Goal: Transaction & Acquisition: Download file/media

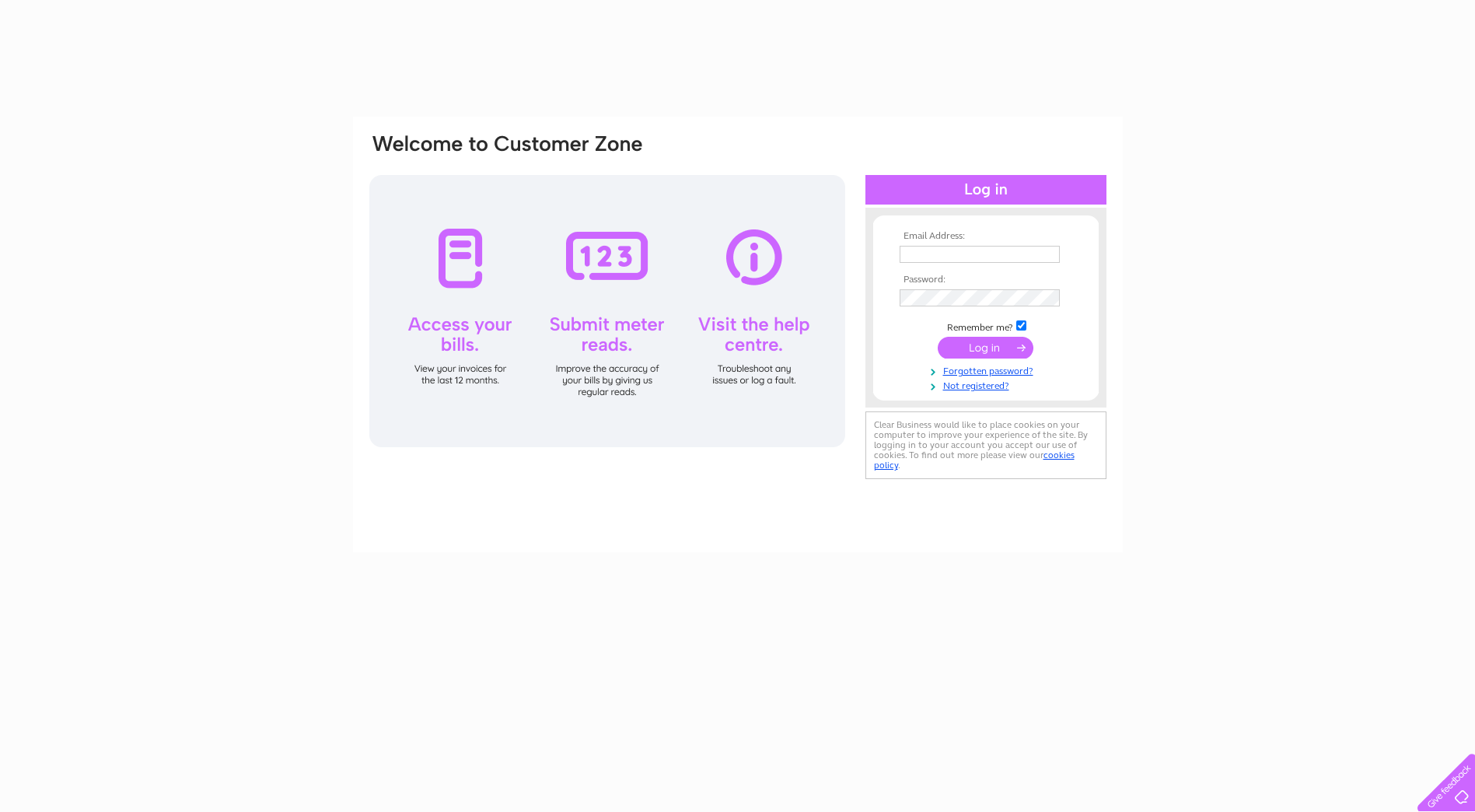
type input "louise.caldwell@st-enoch.co.uk"
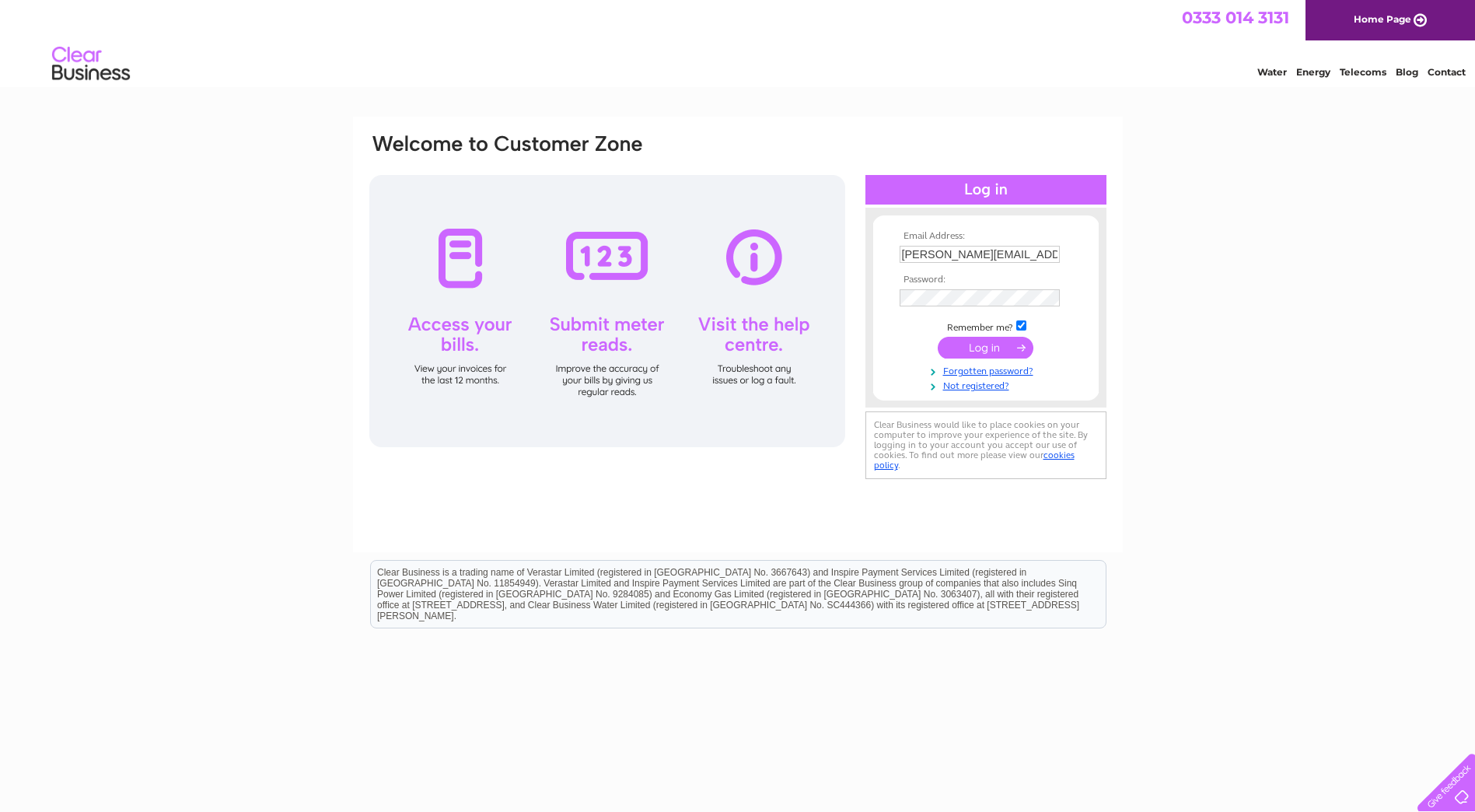
click at [989, 346] on input "submit" at bounding box center [985, 348] width 95 height 21
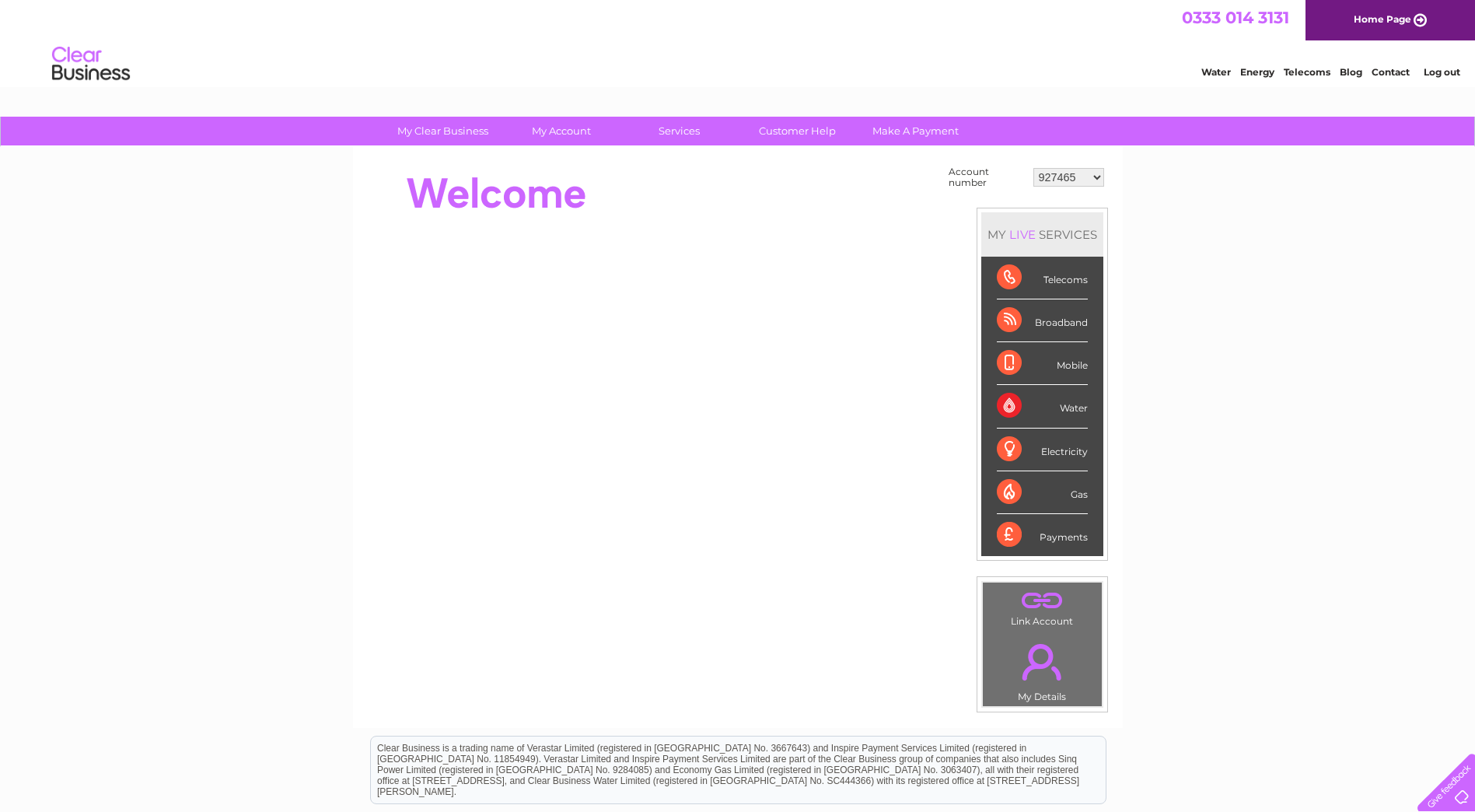
click at [1087, 176] on select "927465 927467 938549 943973 958213 975926 982623 983013 988238 1079775 1084621 …" at bounding box center [1068, 177] width 71 height 18
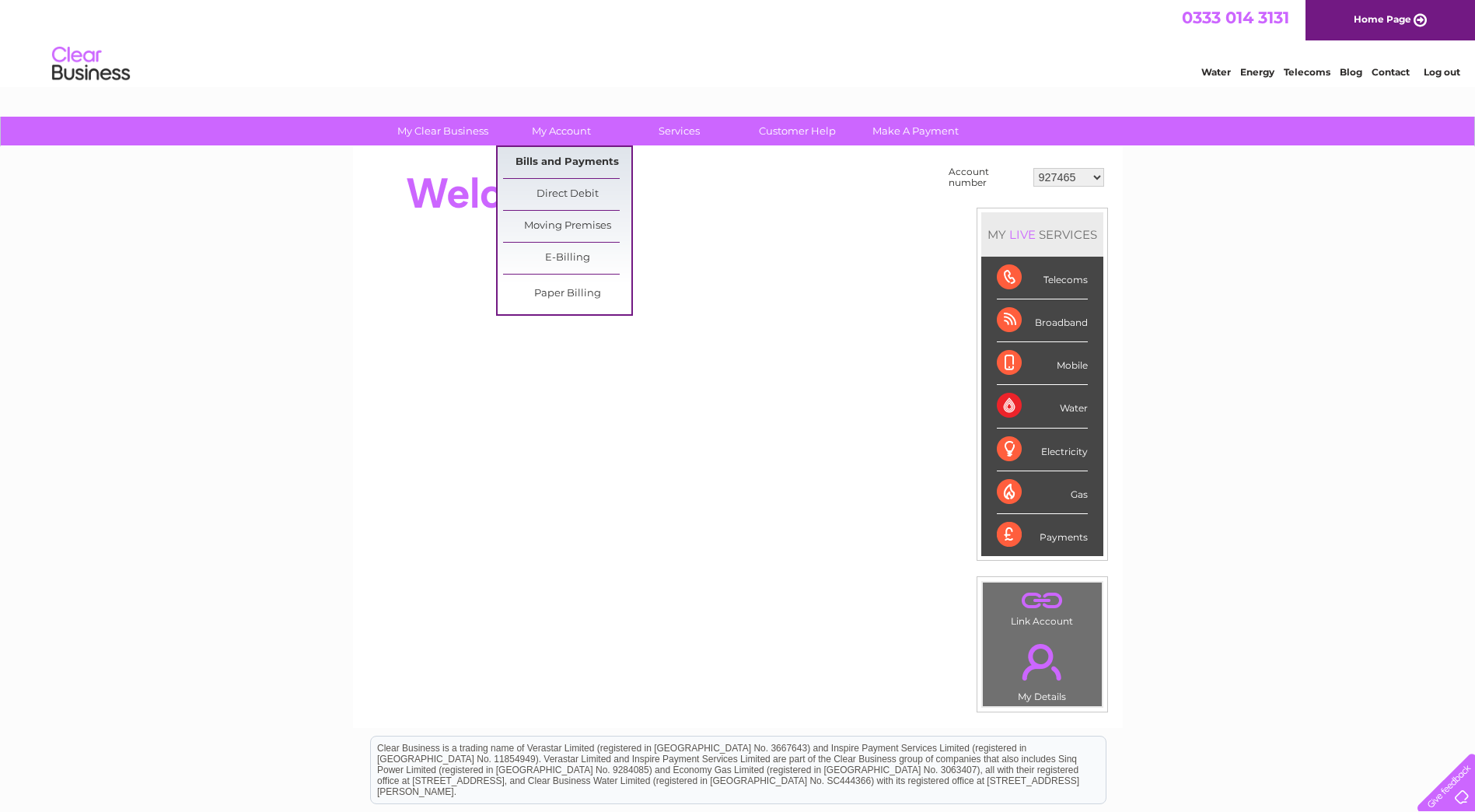
click at [547, 160] on link "Bills and Payments" at bounding box center [568, 163] width 129 height 31
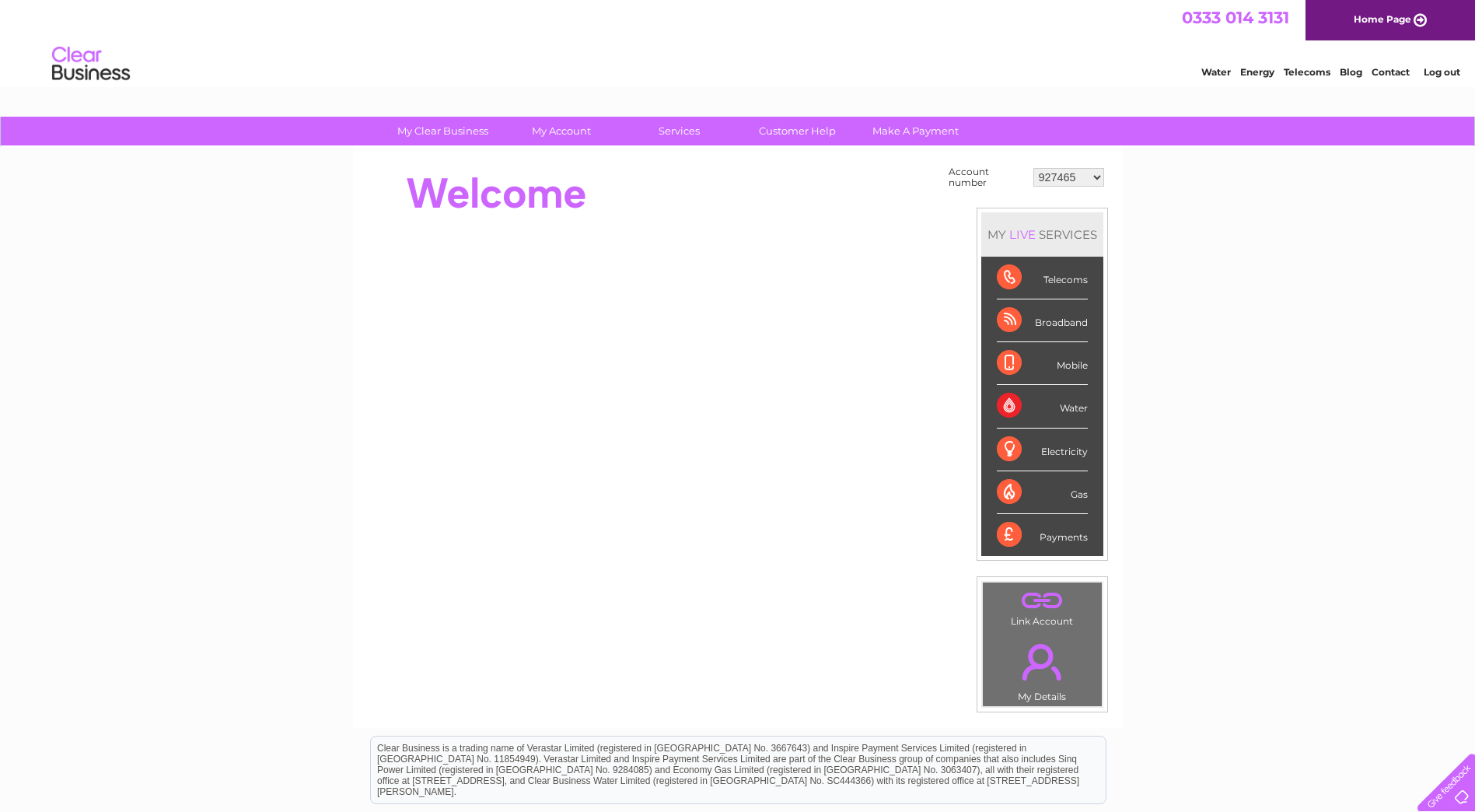
click at [1088, 175] on select "927465 927467 938549 943973 958213 975926 982623 983013 988238 1079775 1084621 …" at bounding box center [1068, 177] width 71 height 18
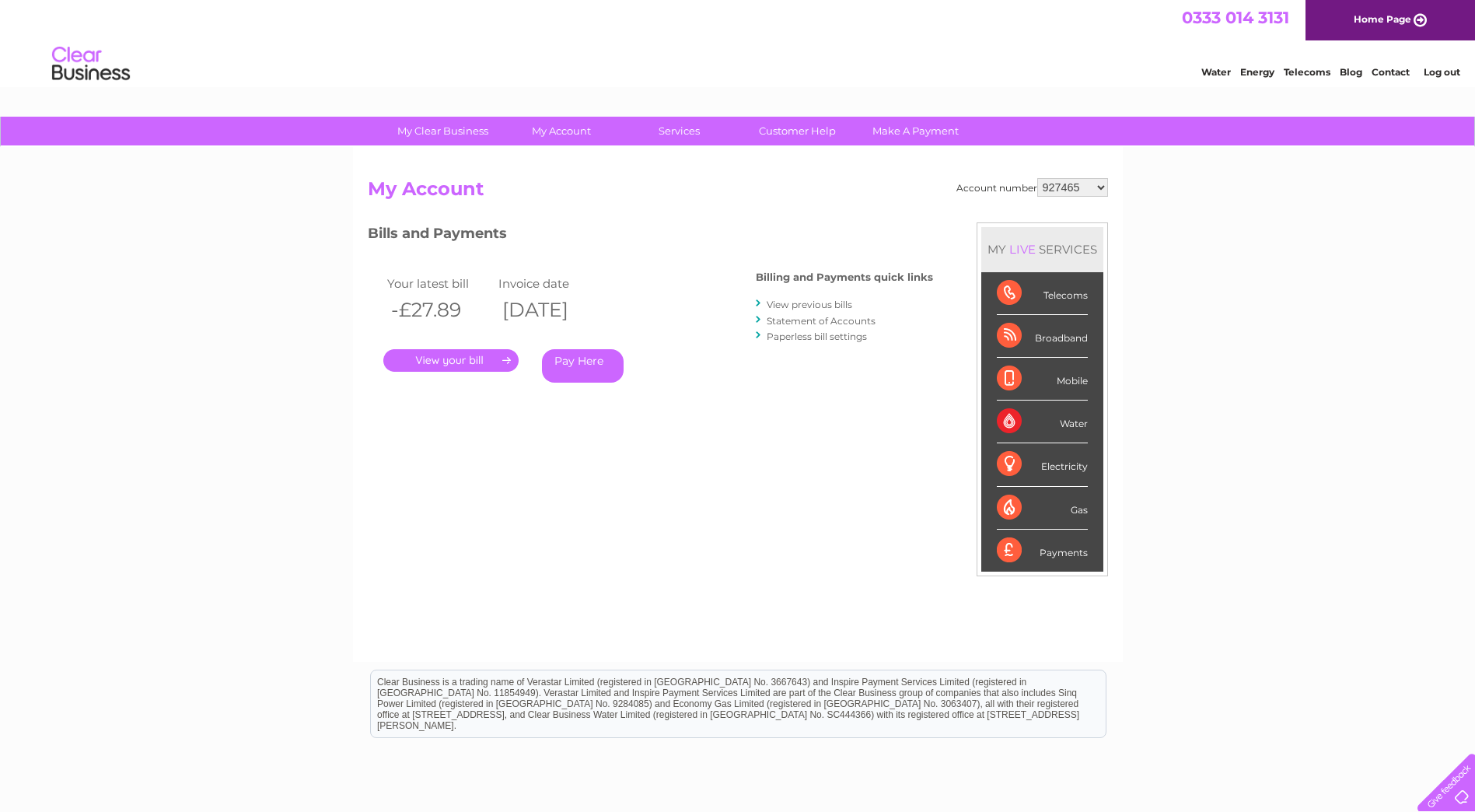
click at [1082, 187] on select "927465 927467 938549 943973 958213 975926 982623 983013 988238 1079775 1084621 …" at bounding box center [1072, 187] width 71 height 18
select select "30283491"
click at [1037, 178] on select "927465 927467 938549 943973 958213 975926 982623 983013 988238 1079775 1084621 …" at bounding box center [1072, 187] width 71 height 18
click at [434, 437] on div "Account number 927465 927467 938549 943973 958213 975926 982623 983013 988238 1…" at bounding box center [738, 412] width 740 height 468
click at [818, 303] on link "View previous bills" at bounding box center [810, 305] width 86 height 12
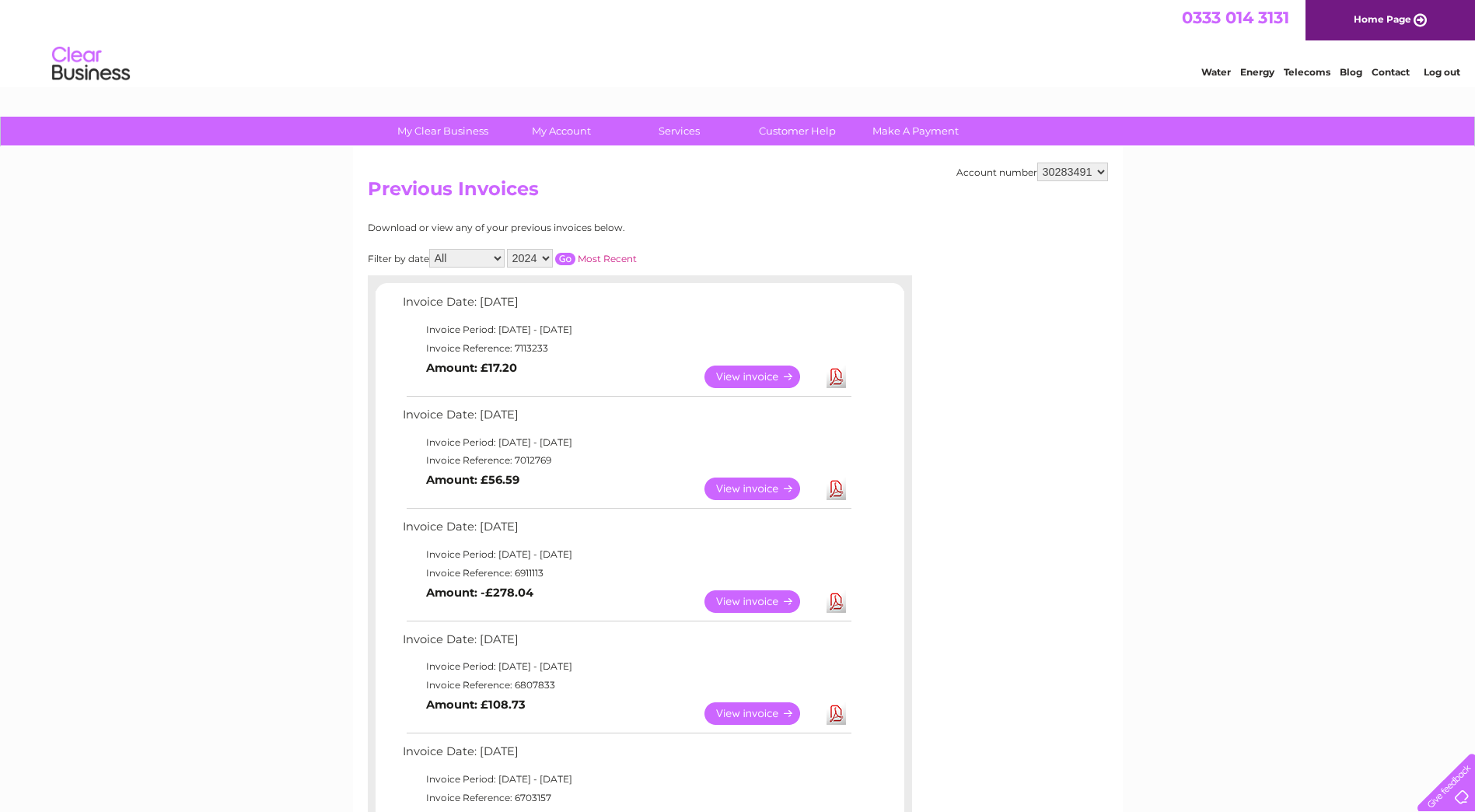
click at [734, 373] on link "View" at bounding box center [761, 376] width 114 height 22
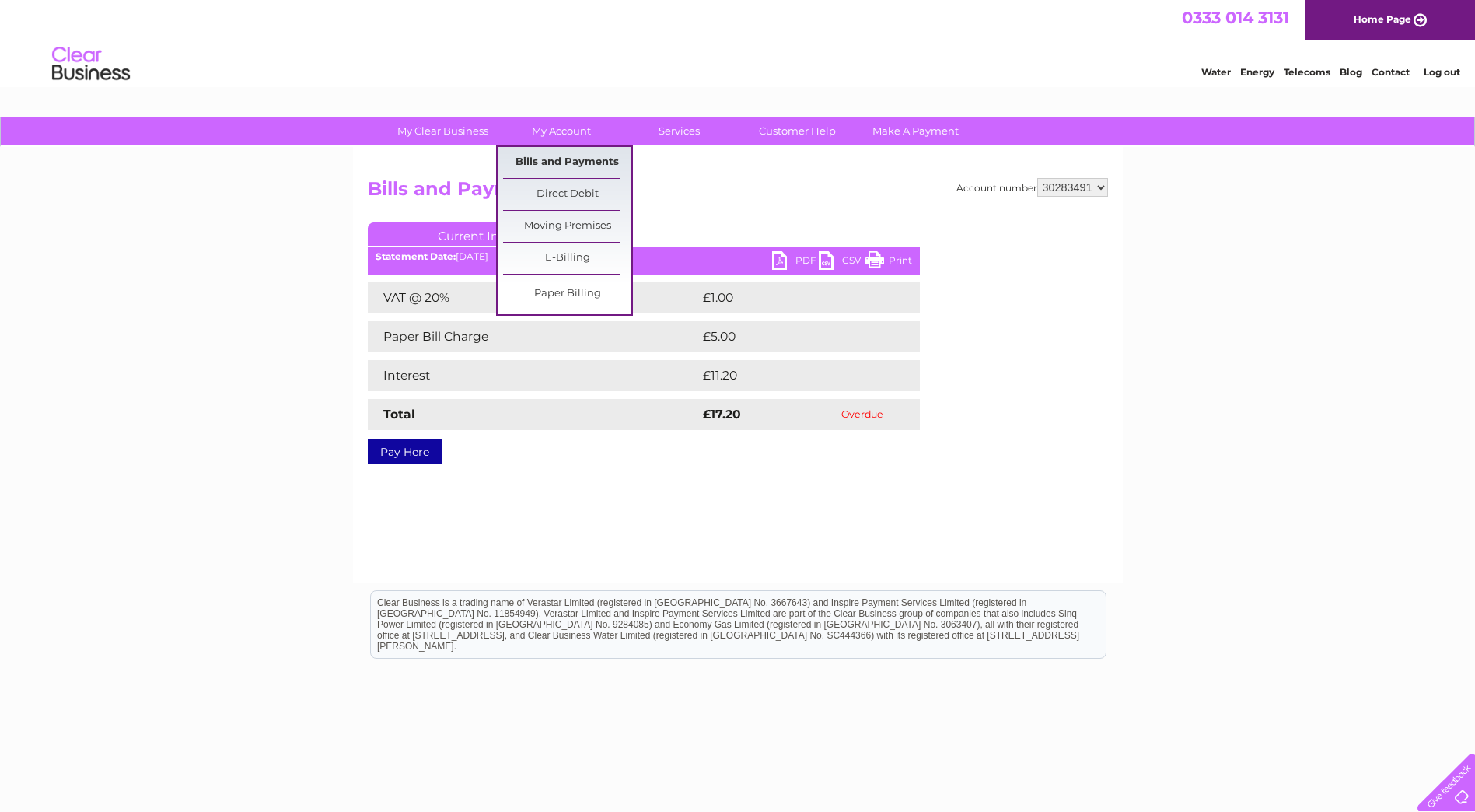
click at [555, 154] on link "Bills and Payments" at bounding box center [568, 163] width 129 height 31
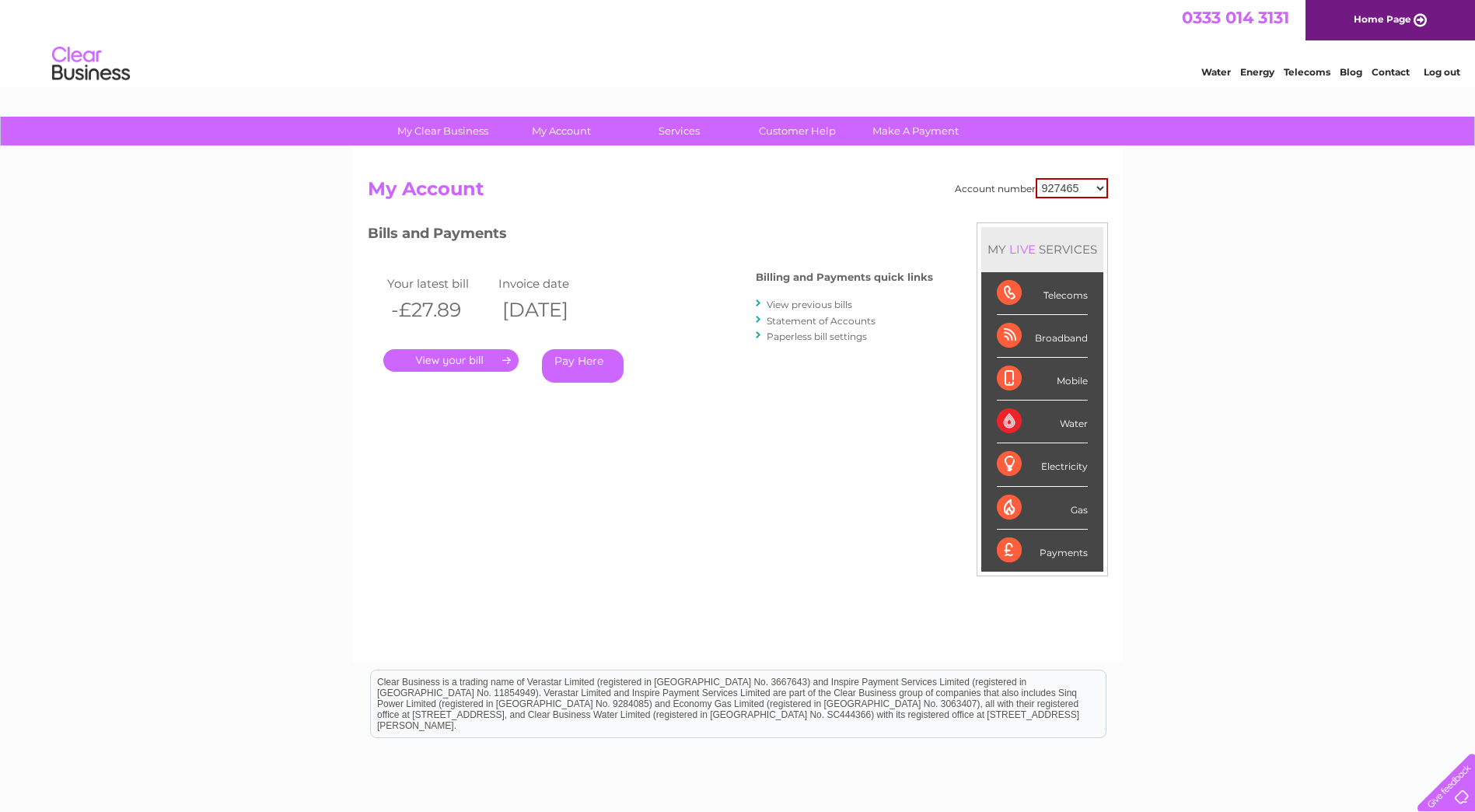
click at [1068, 189] on select "927465 927467 938549 943973 958213 975926 982623 983013 988238 1079775 1084621 …" at bounding box center [1072, 188] width 72 height 20
select select "30283491"
click at [1036, 178] on select "927465 927467 938549 943973 958213 975926 982623 983013 988238 1079775 1084621 …" at bounding box center [1072, 188] width 72 height 20
click at [793, 305] on link "View previous bills" at bounding box center [810, 305] width 86 height 12
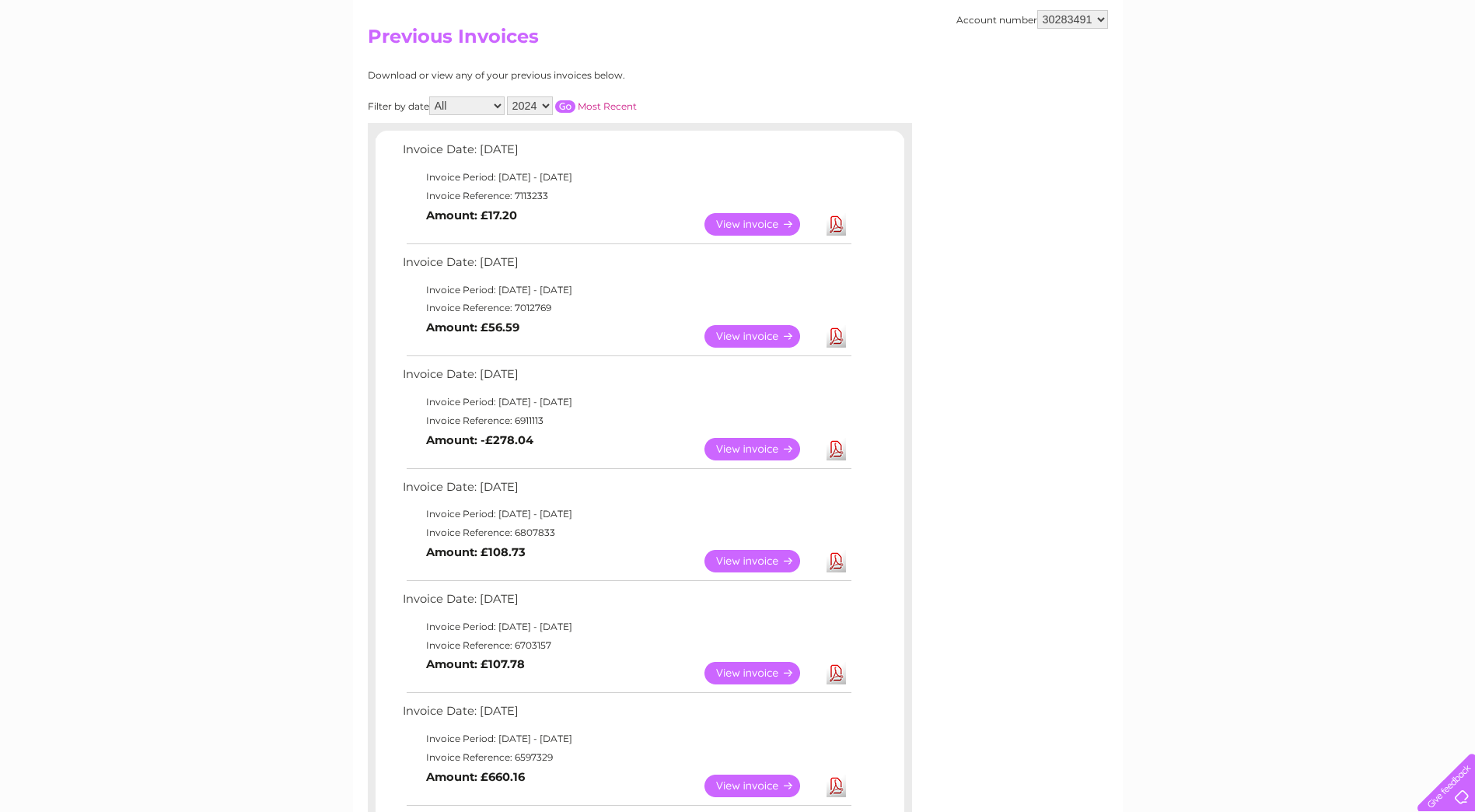
scroll to position [311, 0]
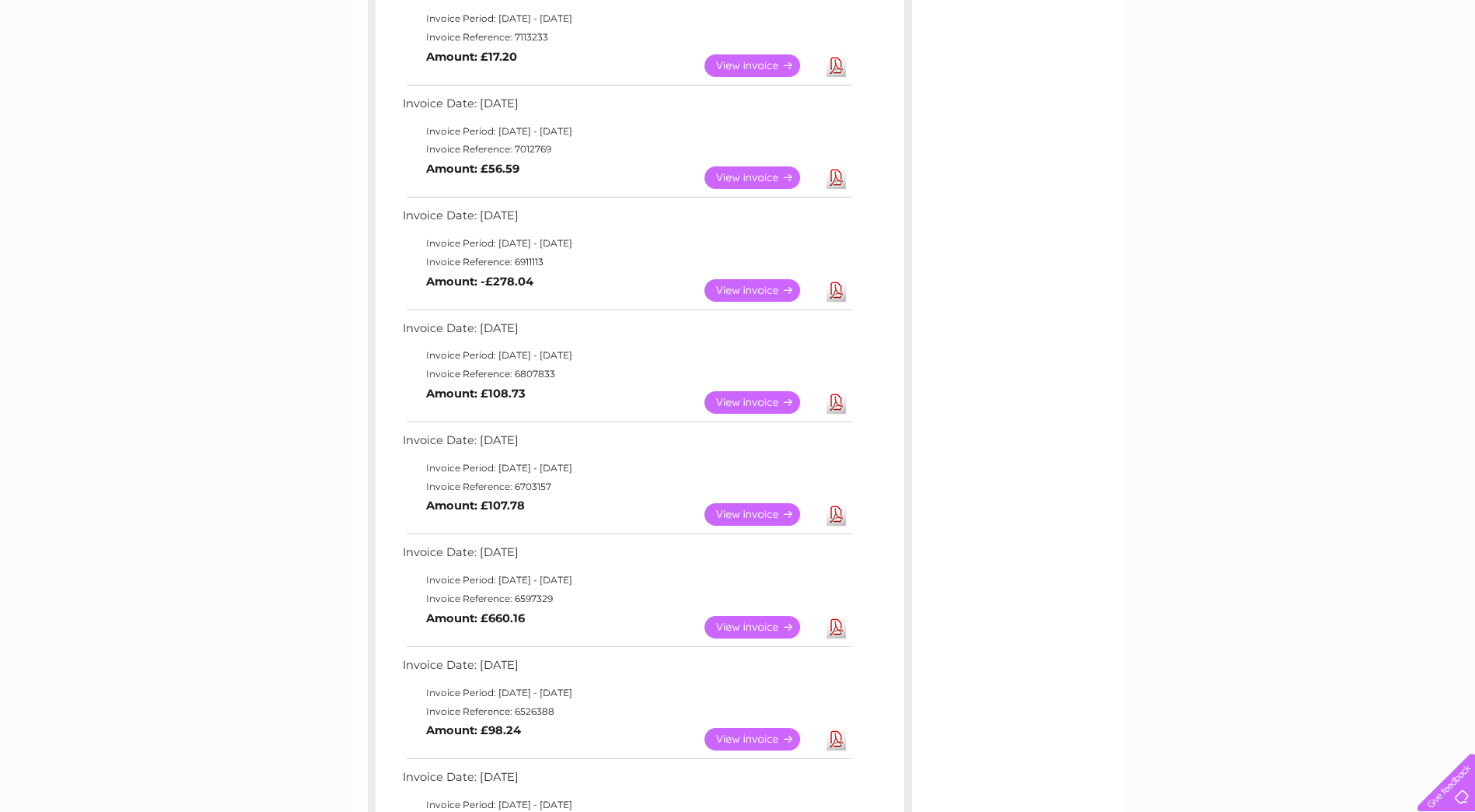
click at [837, 294] on link "Download" at bounding box center [836, 290] width 19 height 22
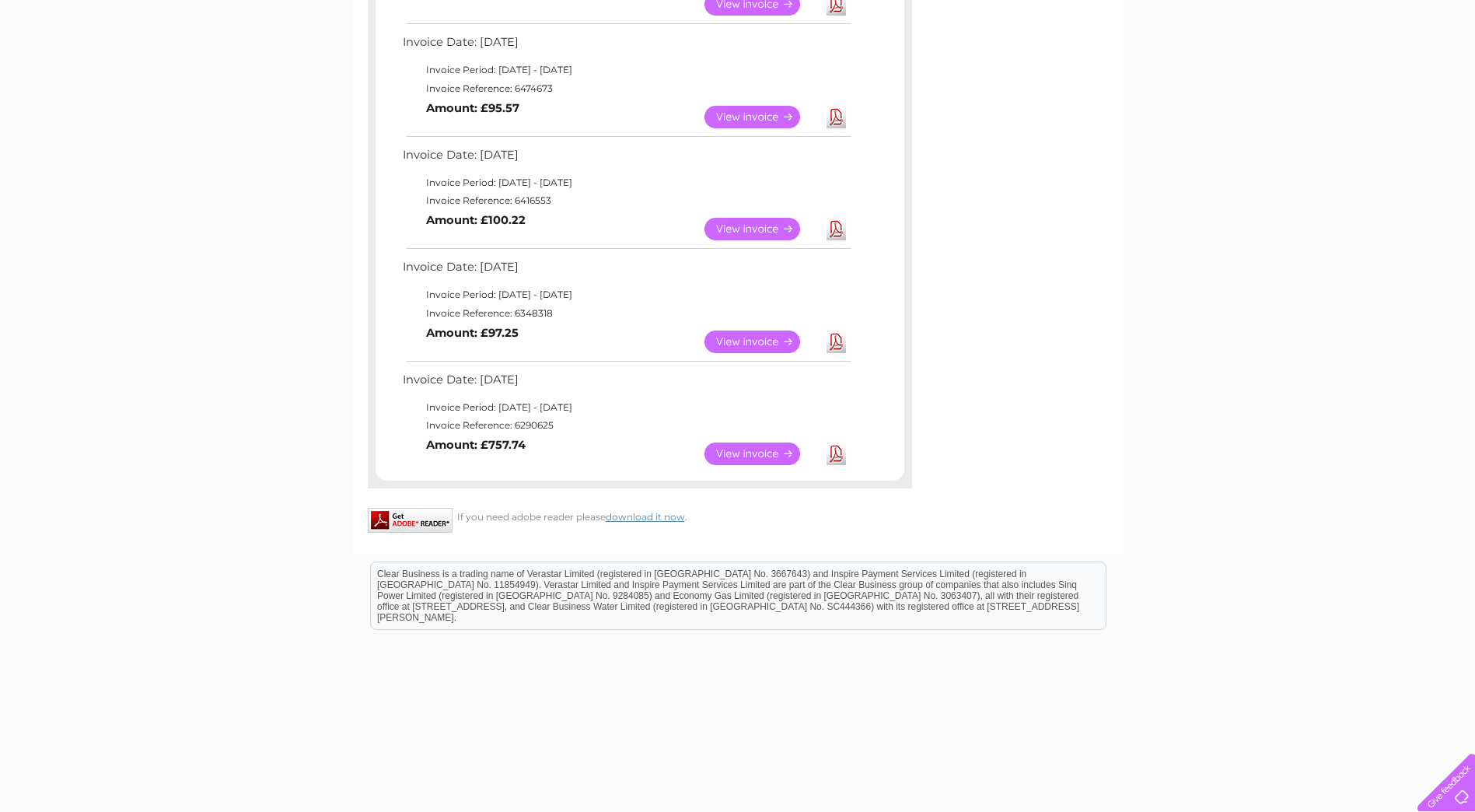
scroll to position [1065, 0]
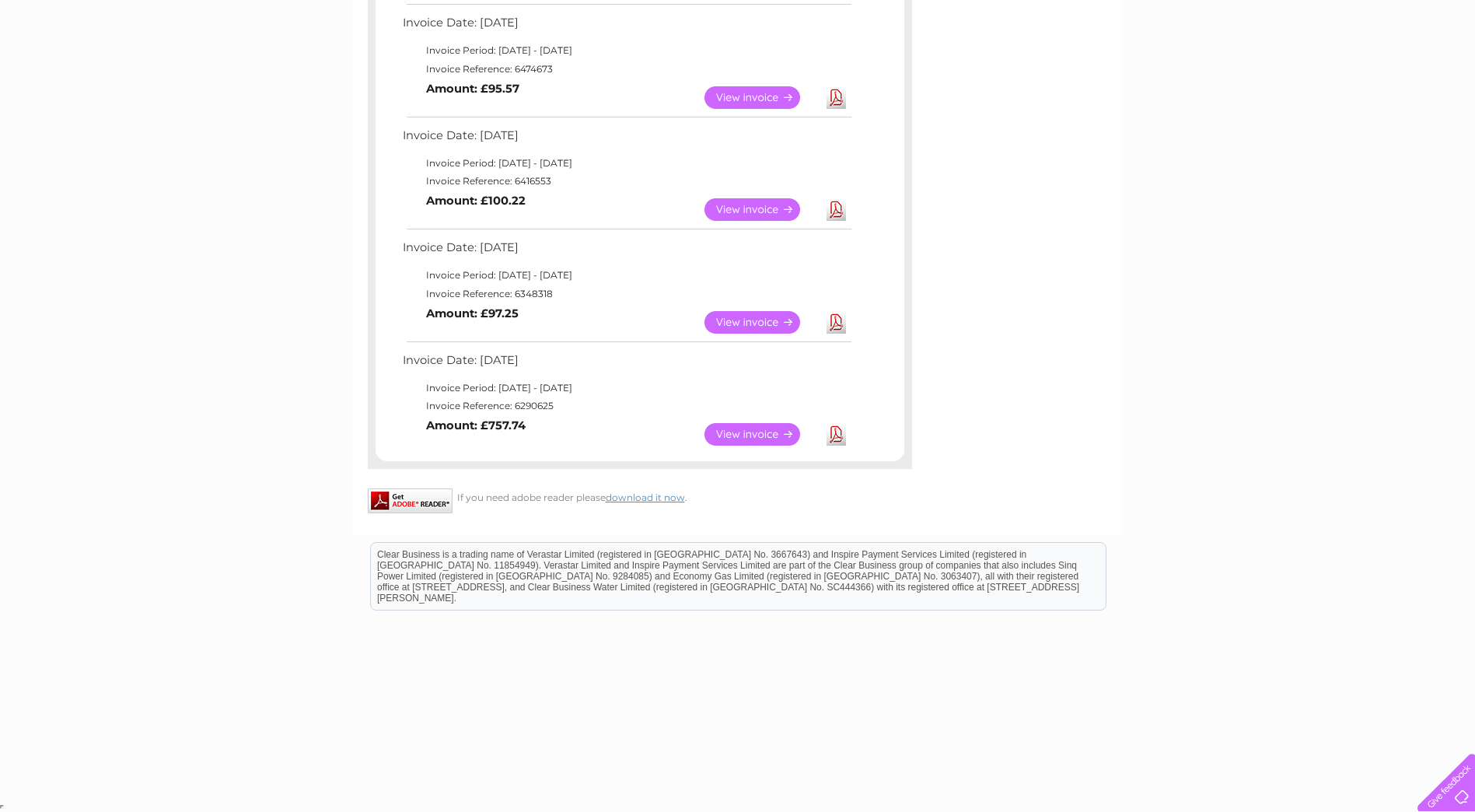
click at [836, 434] on link "Download" at bounding box center [836, 434] width 19 height 22
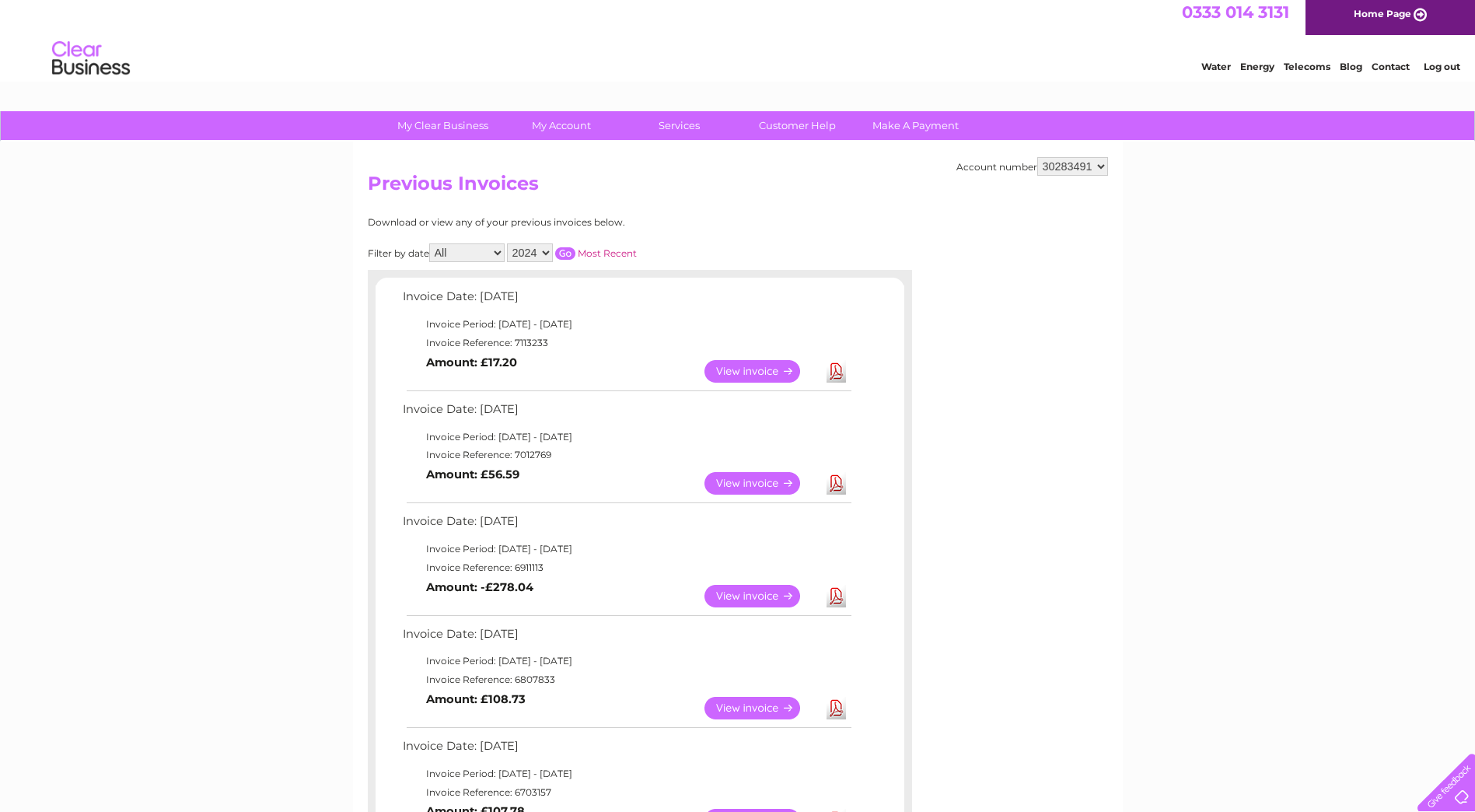
scroll to position [0, 0]
